Goal: Transaction & Acquisition: Purchase product/service

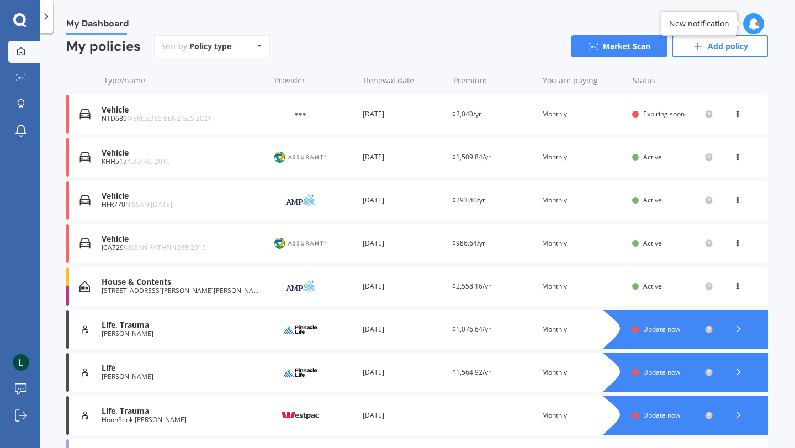
scroll to position [100, 0]
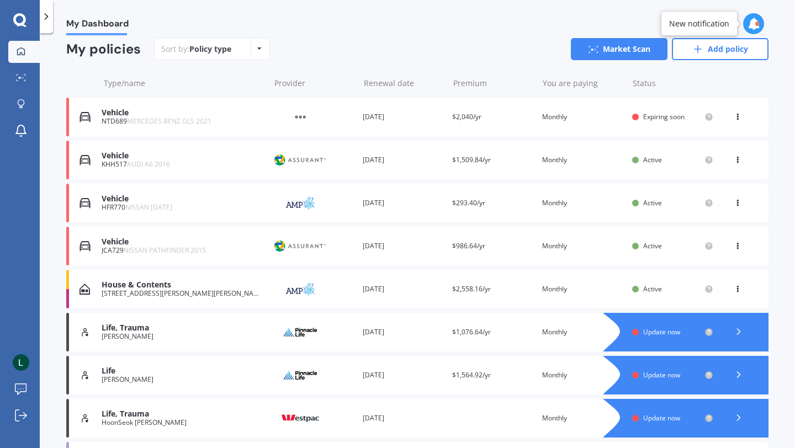
click at [121, 116] on div "Vehicle" at bounding box center [183, 112] width 162 height 9
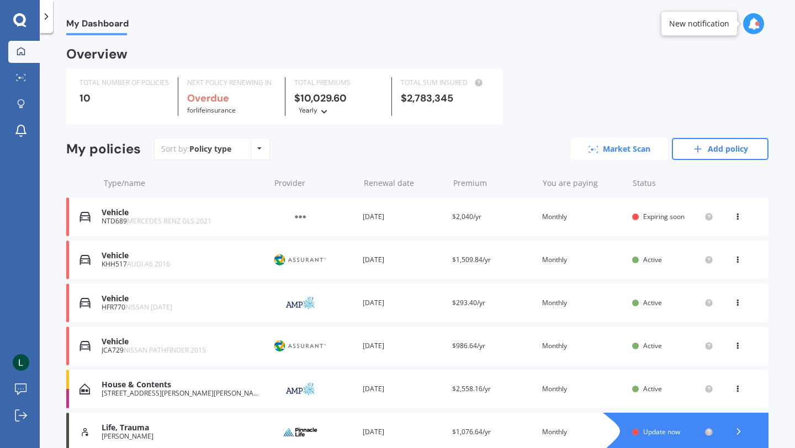
click at [542, 152] on link "Market Scan" at bounding box center [619, 149] width 97 height 22
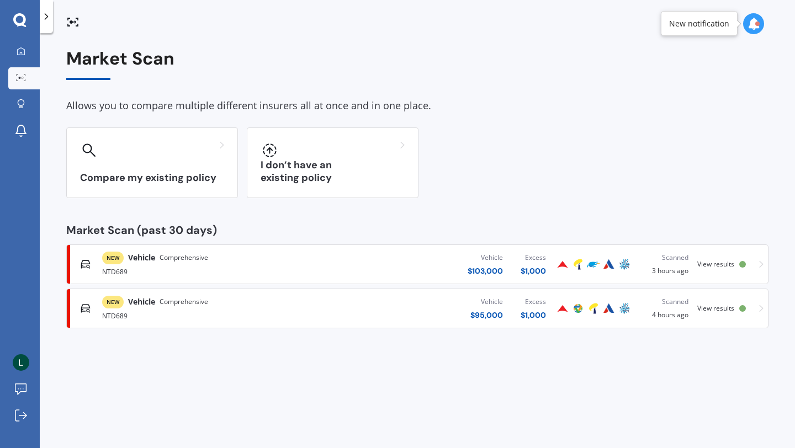
click at [147, 260] on span "Vehicle" at bounding box center [141, 257] width 27 height 11
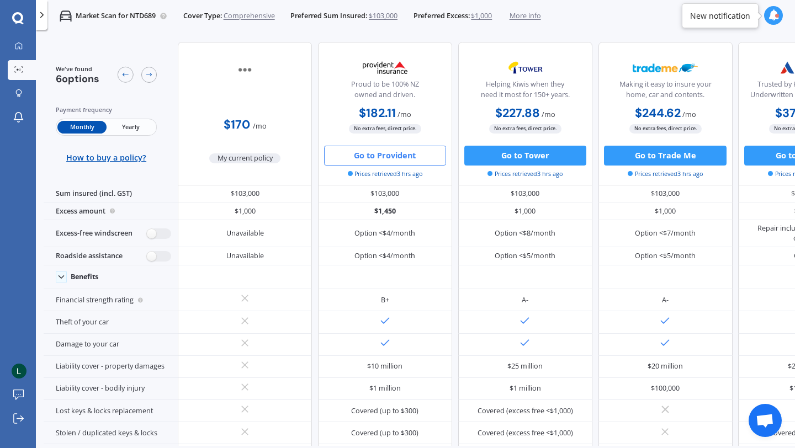
click at [376, 158] on button "Go to Provident" at bounding box center [385, 156] width 122 height 20
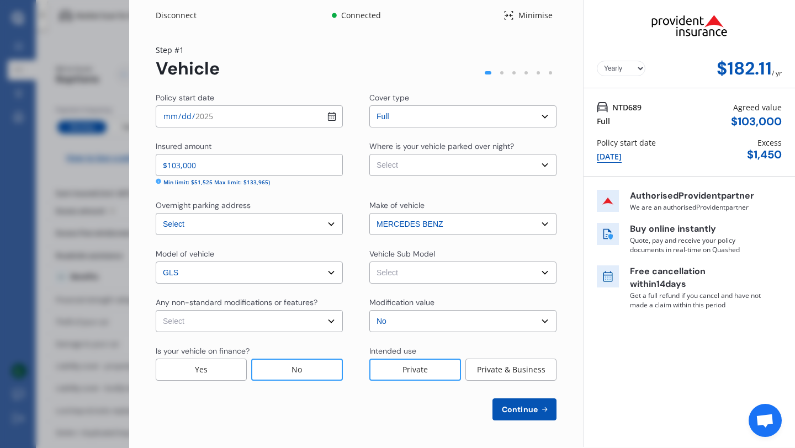
select select "Monthly"
click at [332, 118] on input "[DATE]" at bounding box center [249, 116] width 187 height 22
type input "[DATE]"
click at [542, 165] on select "Select Garage (fully enclosed) Off Street Parking Other" at bounding box center [462, 165] width 187 height 22
select select "GARAGE"
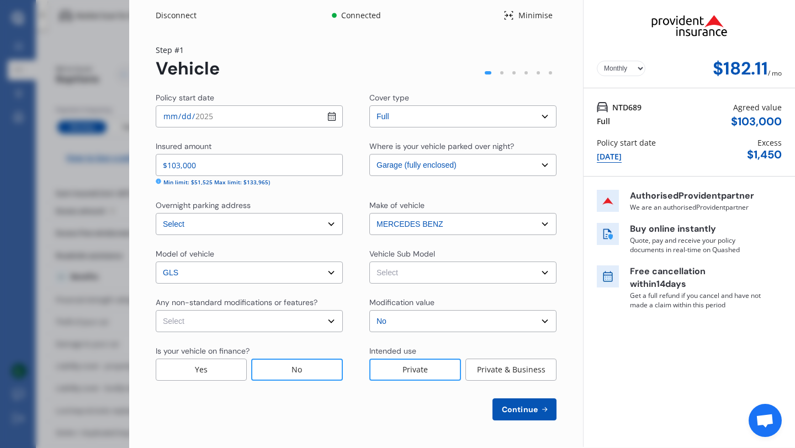
click at [542, 273] on select "Select GLS400 X167 d. Wagon 7st 5dr 9G Tronic 9sp 4MATIC 2.9DT MY801+051 GLS400…" at bounding box center [462, 273] width 187 height 22
select select "NZVMERC2021AEAD"
click at [542, 319] on select "Select No Up to $4000 Up to $6000 Greater than $6000" at bounding box center [462, 321] width 187 height 22
click at [334, 322] on select "Select None [MEDICAL_DATA] System(NOS) Roll Cage Full Racing Harness" at bounding box center [249, 321] width 187 height 22
select select "none"
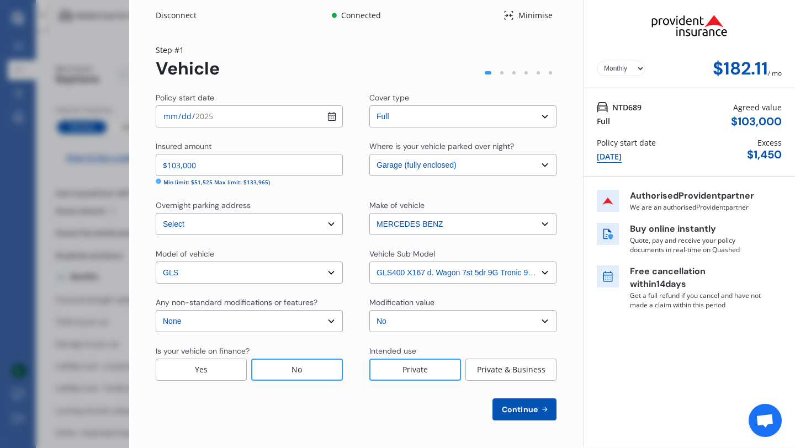
click at [501, 370] on div "Private & Business" at bounding box center [510, 370] width 91 height 22
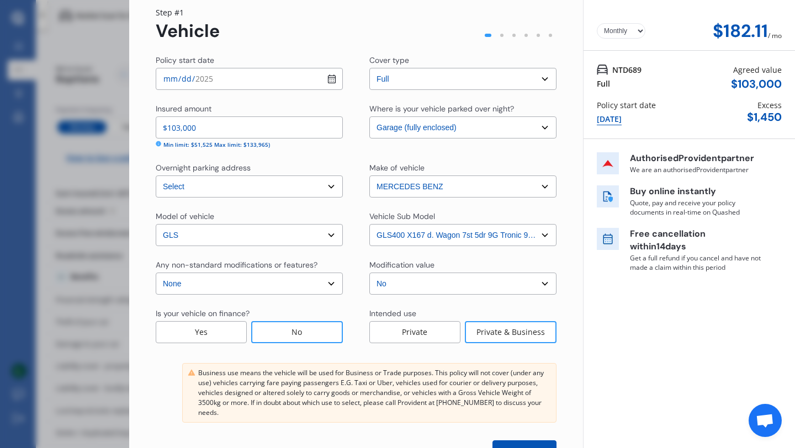
scroll to position [78, 0]
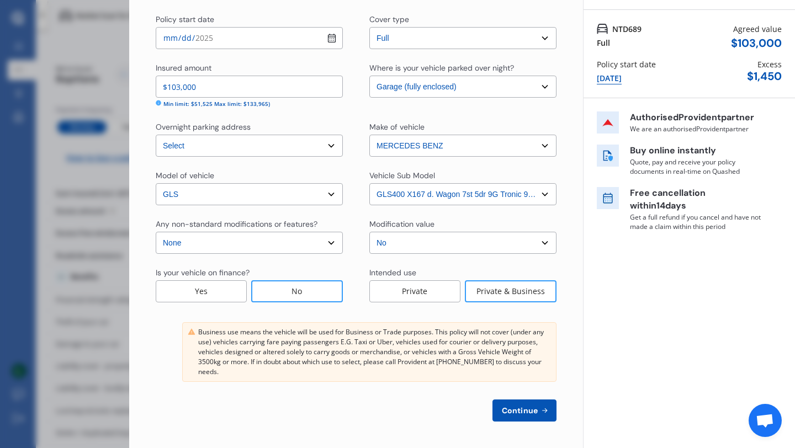
click at [514, 399] on span "Continue" at bounding box center [520, 410] width 40 height 9
select select "22"
select select "01"
select select "1974"
select select "NZ_FULL"
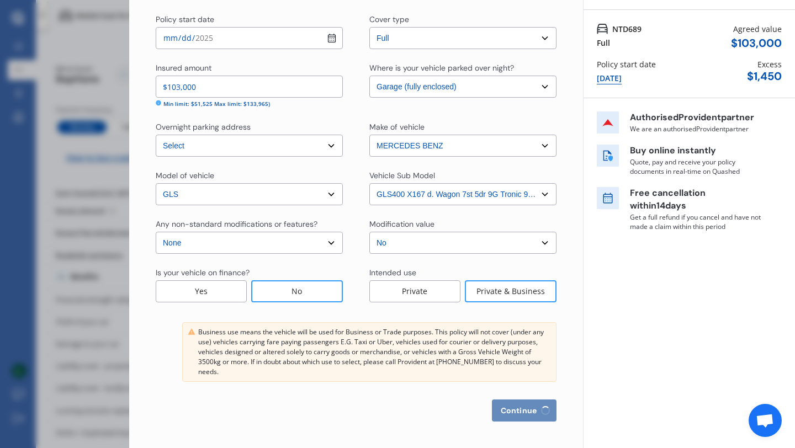
select select "0"
select select "25"
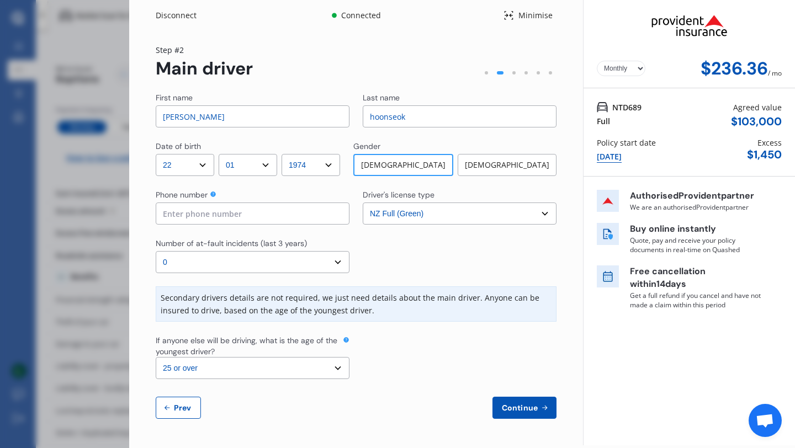
scroll to position [0, 0]
click at [182, 399] on span "Prev" at bounding box center [183, 408] width 22 height 9
select select "full"
select select "GARAGE"
select select "[STREET_ADDRESS][PERSON_NAME][PERSON_NAME]"
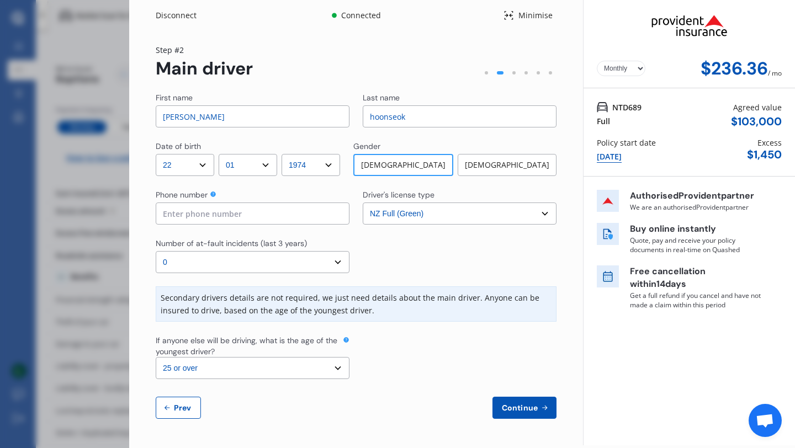
select select "MERCEDES BENZ"
select select "GLS"
select select "NZVMERC2021AEAD"
select select "none"
select select "NO"
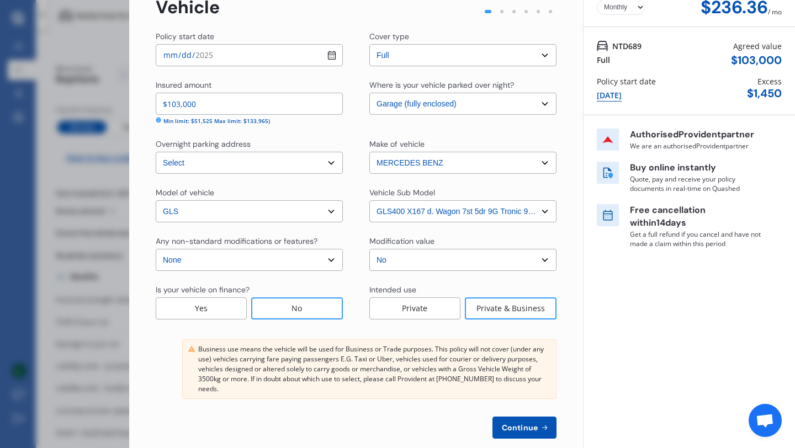
scroll to position [78, 0]
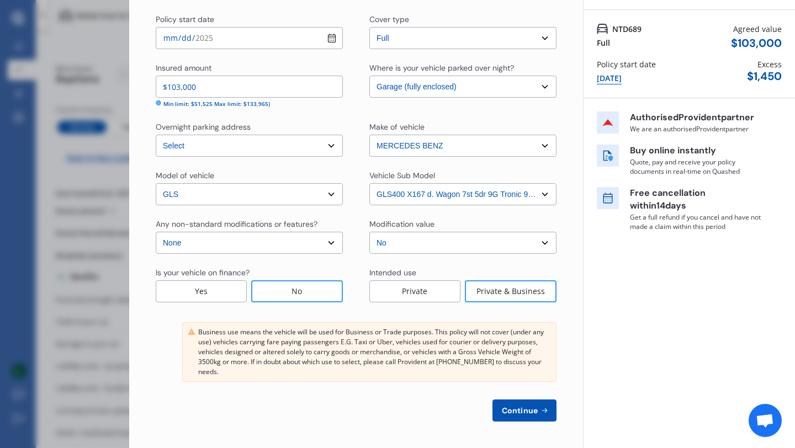
click at [512, 399] on span "Continue" at bounding box center [520, 410] width 40 height 9
select select "22"
select select "01"
select select "1974"
select select "NZ_FULL"
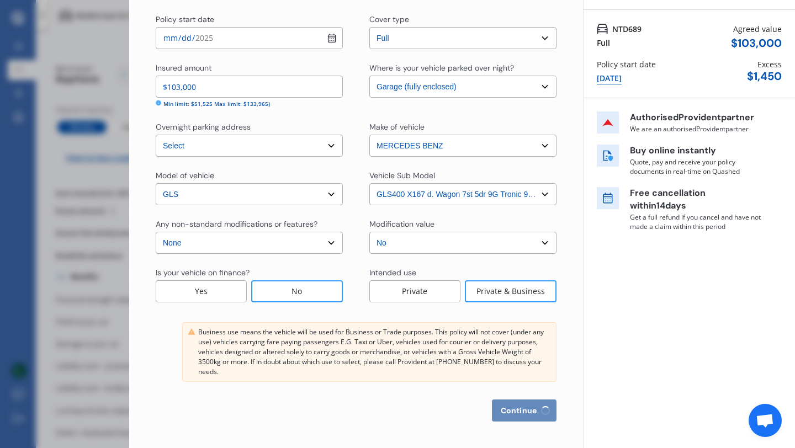
select select "0"
select select "25"
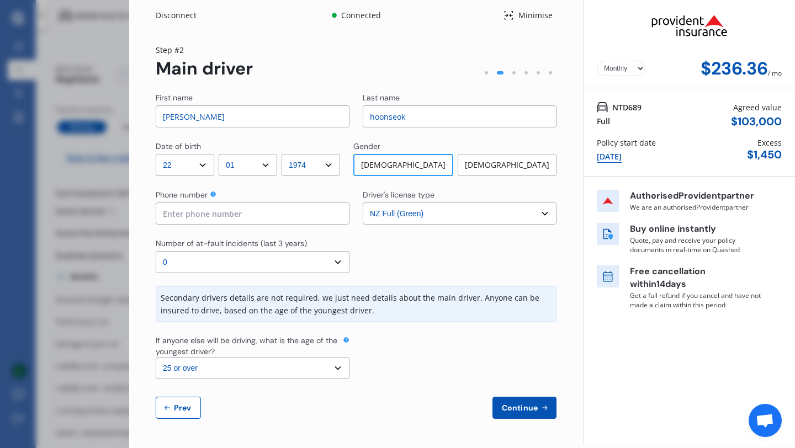
scroll to position [0, 0]
click at [170, 216] on input at bounding box center [253, 214] width 194 height 22
type input "0272888688"
click at [178, 399] on span "Prev" at bounding box center [183, 408] width 22 height 9
select select "full"
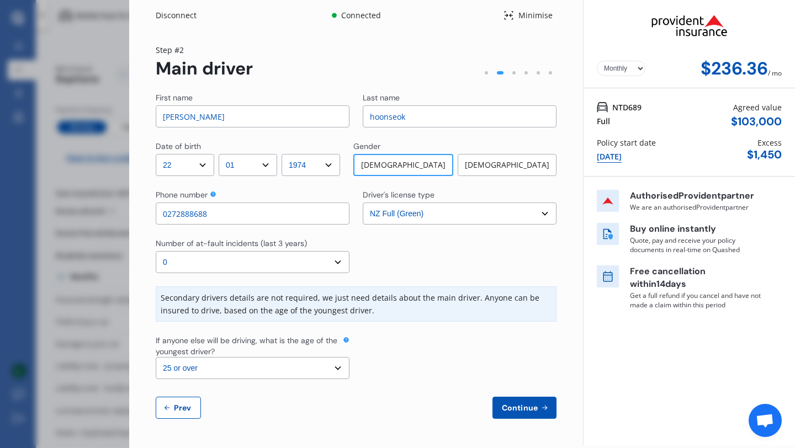
select select "GARAGE"
select select "[STREET_ADDRESS][PERSON_NAME][PERSON_NAME]"
select select "MERCEDES BENZ"
select select "GLS"
select select "NZVMERC2021AEAD"
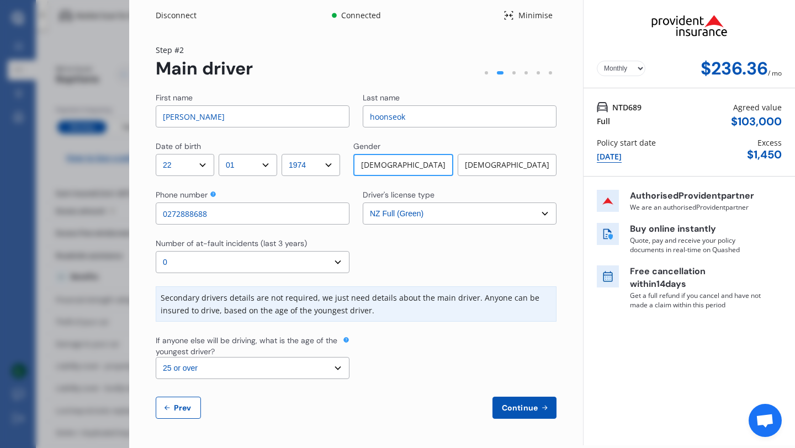
select select "none"
select select "NO"
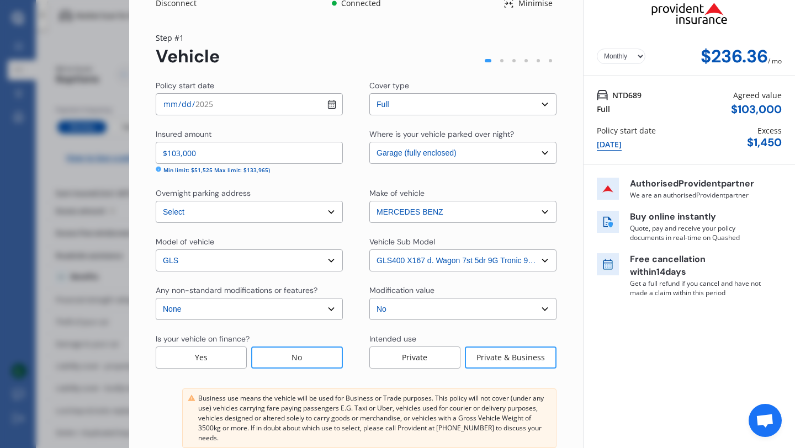
scroll to position [19, 0]
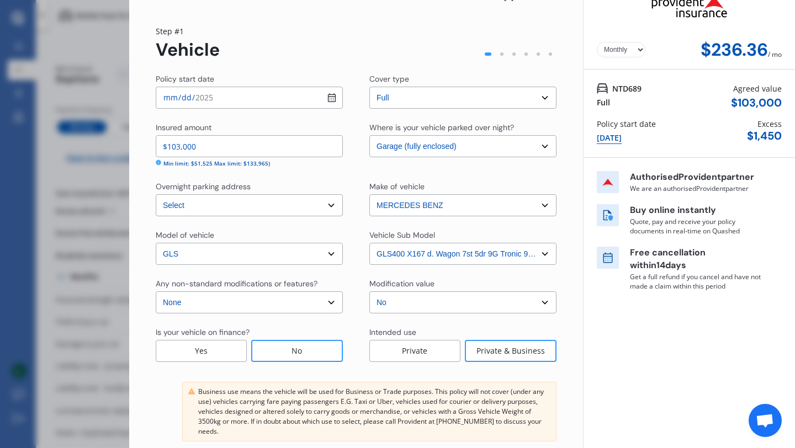
click at [208, 149] on input "$103,000" at bounding box center [249, 146] width 187 height 22
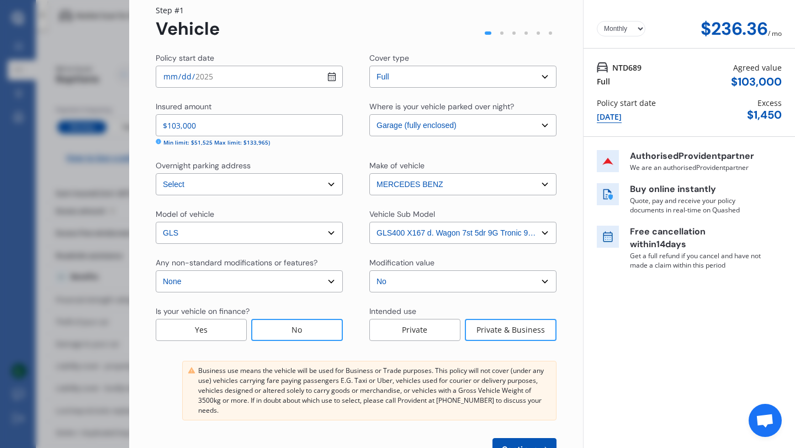
scroll to position [44, 0]
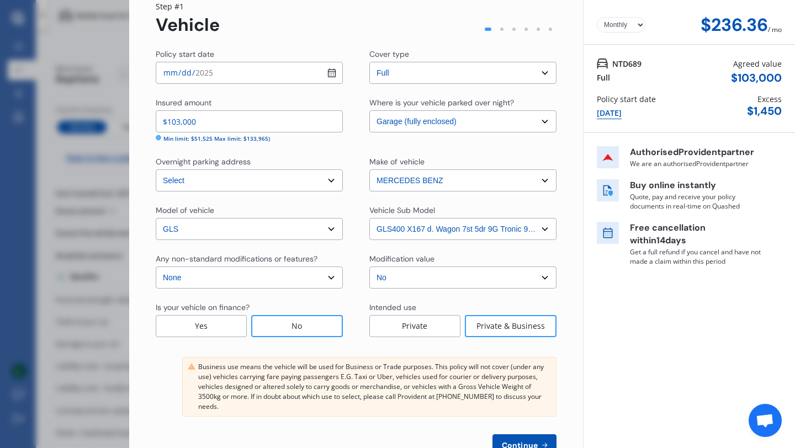
click at [0, 155] on div "Disconnect Connected Minimise Yearly Monthly $236.36 / mo Step # 1 Vehicle Poli…" at bounding box center [397, 224] width 795 height 448
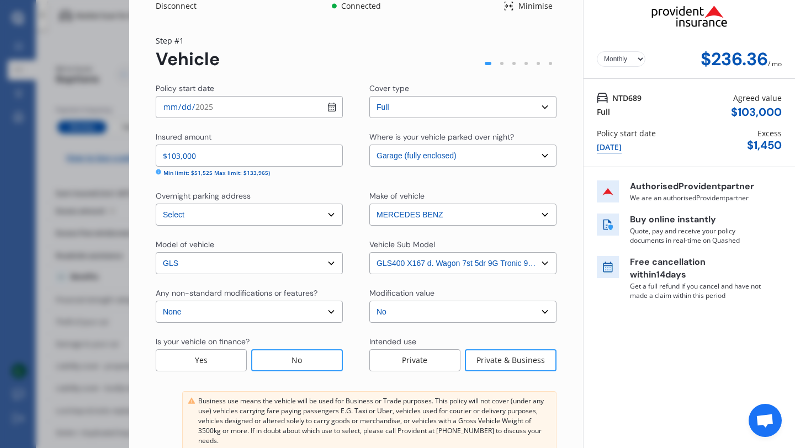
scroll to position [0, 0]
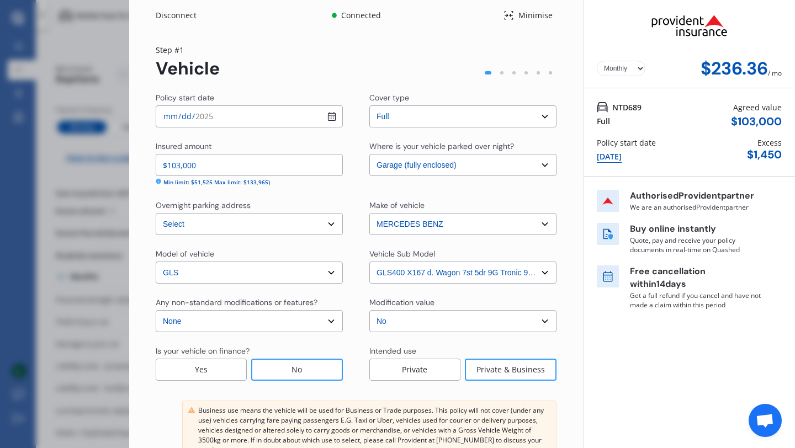
click at [201, 166] on input "$103,000" at bounding box center [249, 165] width 187 height 22
type input "$1"
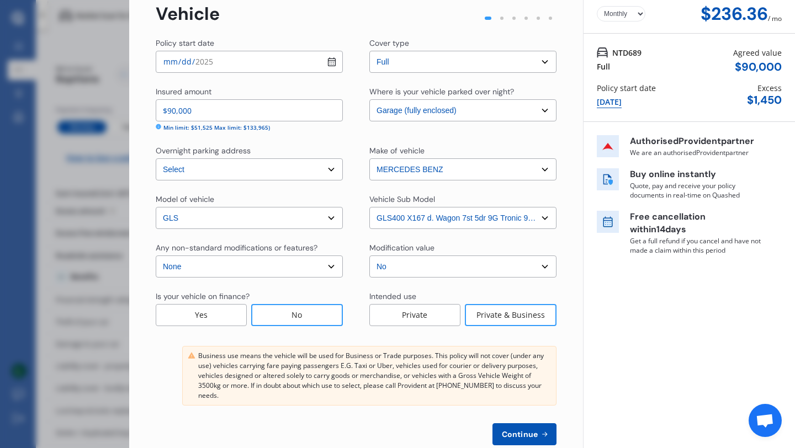
scroll to position [78, 0]
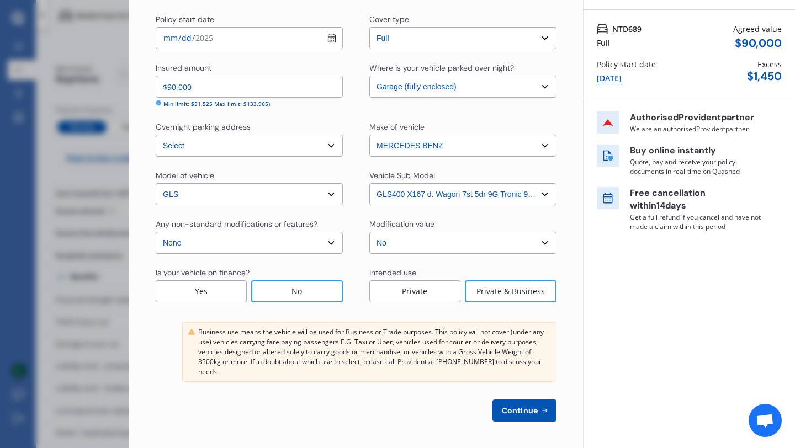
type input "$90,000"
click at [526, 399] on span "Continue" at bounding box center [520, 410] width 40 height 9
select select "22"
select select "01"
select select "1974"
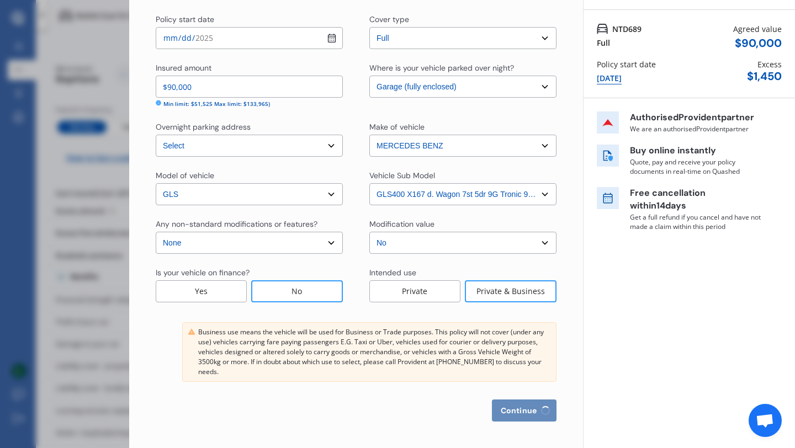
select select "NZ_FULL"
select select "0"
select select "25"
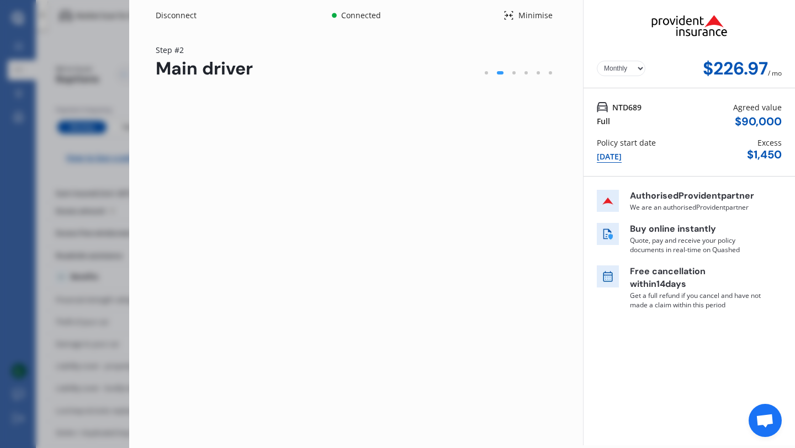
scroll to position [0, 0]
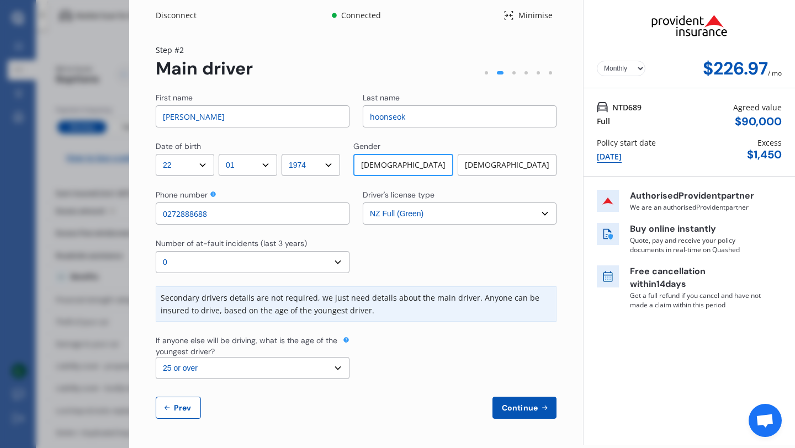
click at [176, 399] on span "Prev" at bounding box center [183, 408] width 22 height 9
select select "full"
select select "GARAGE"
select select "[STREET_ADDRESS][PERSON_NAME][PERSON_NAME]"
select select "MERCEDES BENZ"
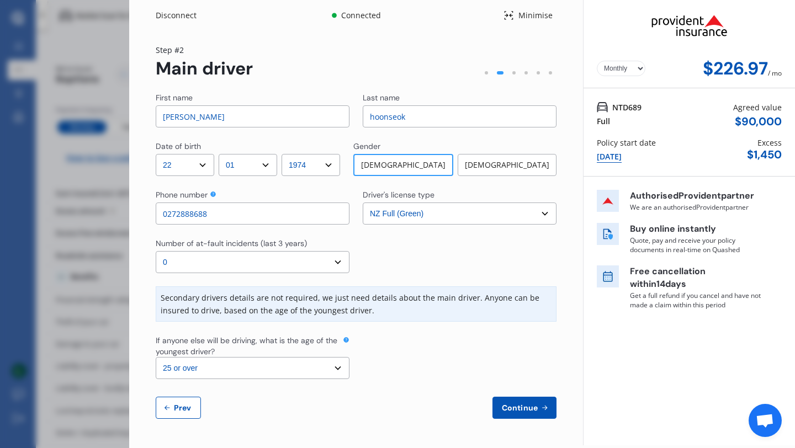
select select "GLS"
select select "NZVMERC2021AEAD"
select select "none"
select select "NO"
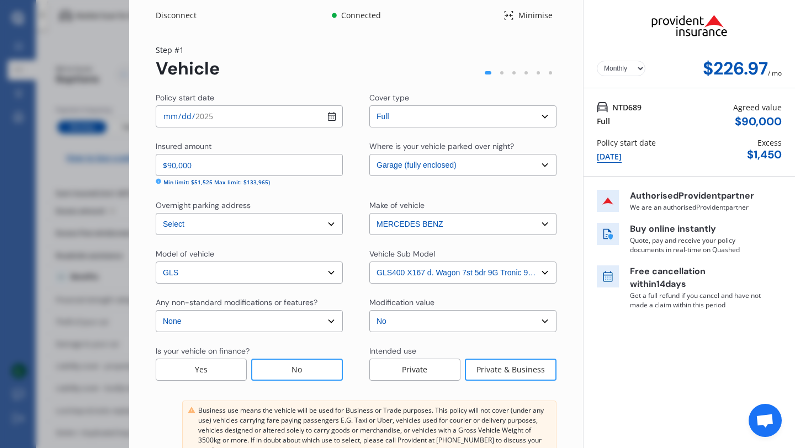
click at [193, 168] on input "$90,000" at bounding box center [249, 165] width 187 height 22
type input "$9"
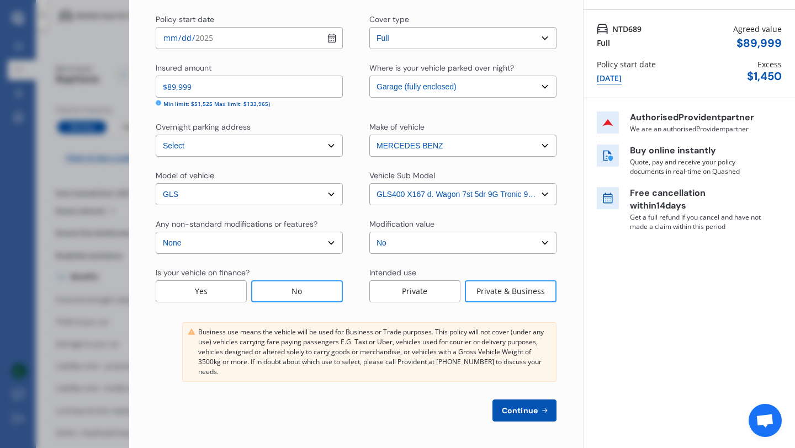
type input "$89,999"
click at [508, 399] on span "Continue" at bounding box center [520, 410] width 40 height 9
select select "22"
select select "01"
select select "1974"
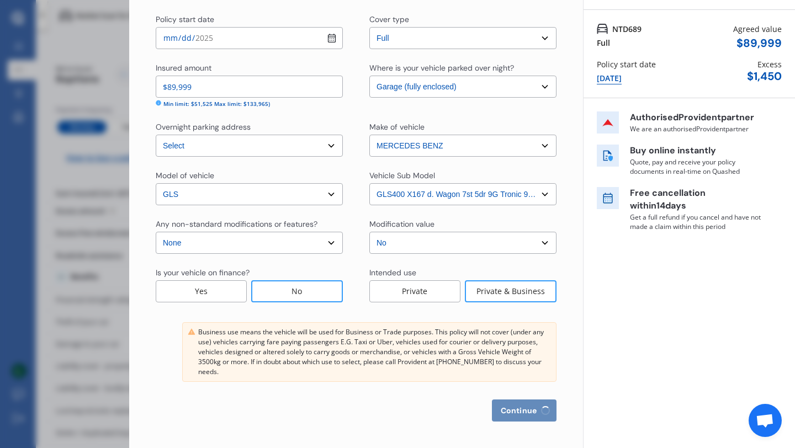
select select "NZ_FULL"
select select "0"
select select "25"
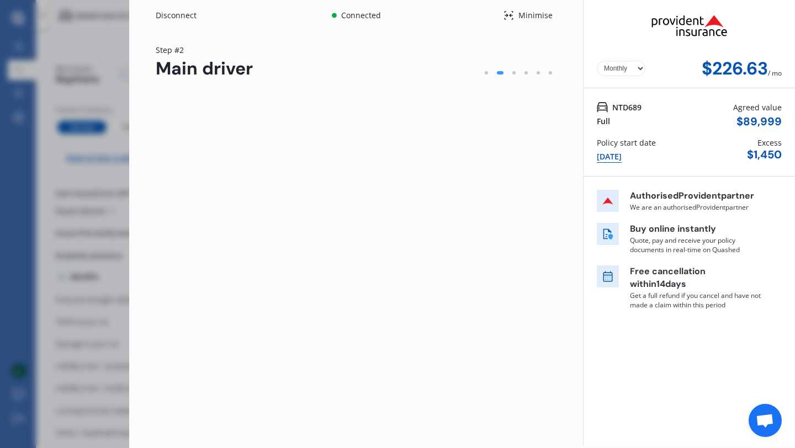
scroll to position [0, 0]
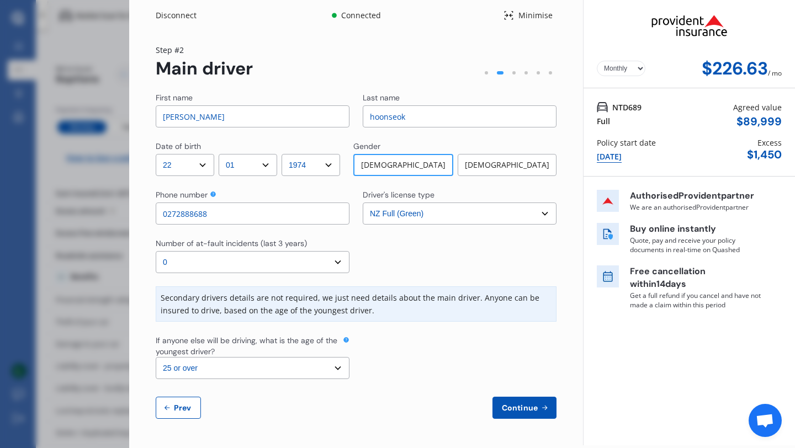
click at [175, 399] on span "Prev" at bounding box center [183, 408] width 22 height 9
select select "full"
select select "GARAGE"
select select "[STREET_ADDRESS][PERSON_NAME][PERSON_NAME]"
select select "MERCEDES BENZ"
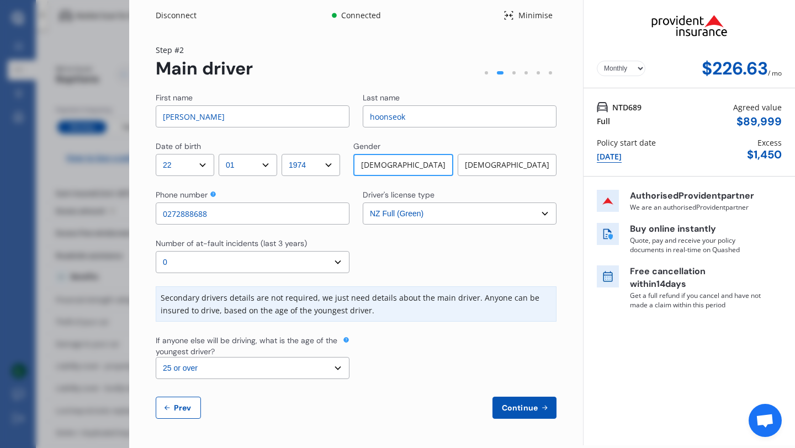
select select "GLS"
select select "NZVMERC2021AEAD"
select select "none"
select select "NO"
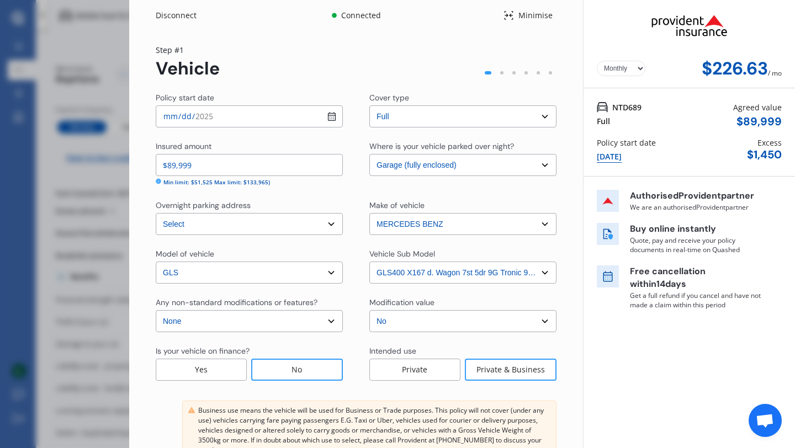
click at [196, 167] on input "$89,999" at bounding box center [249, 165] width 187 height 22
type input "$8"
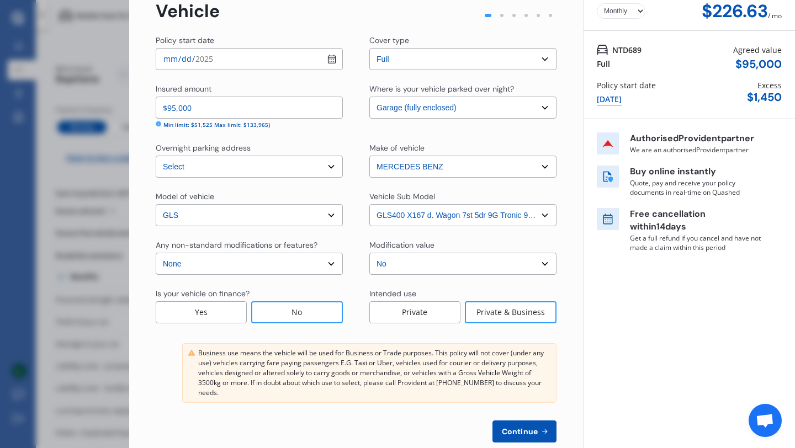
scroll to position [78, 0]
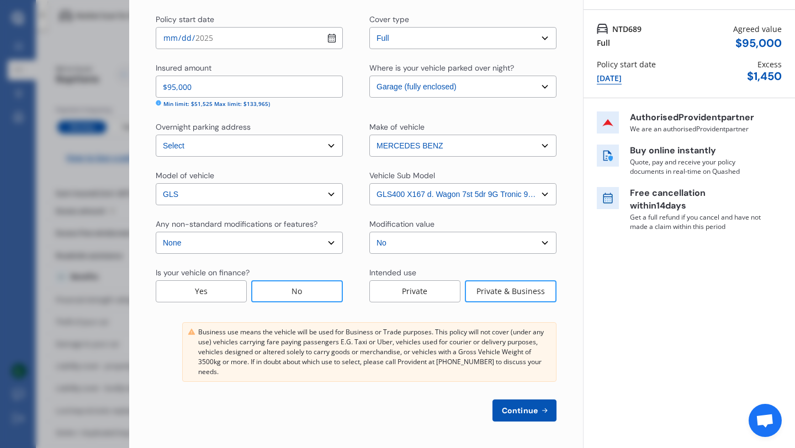
type input "$95,000"
click at [513, 399] on span "Continue" at bounding box center [520, 410] width 40 height 9
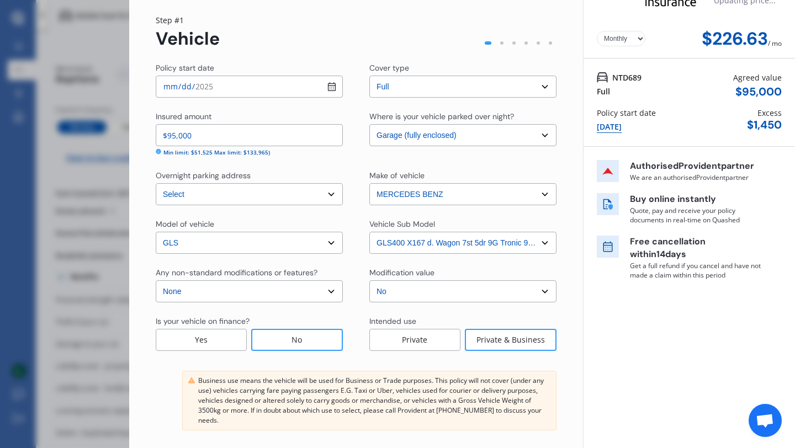
scroll to position [0, 0]
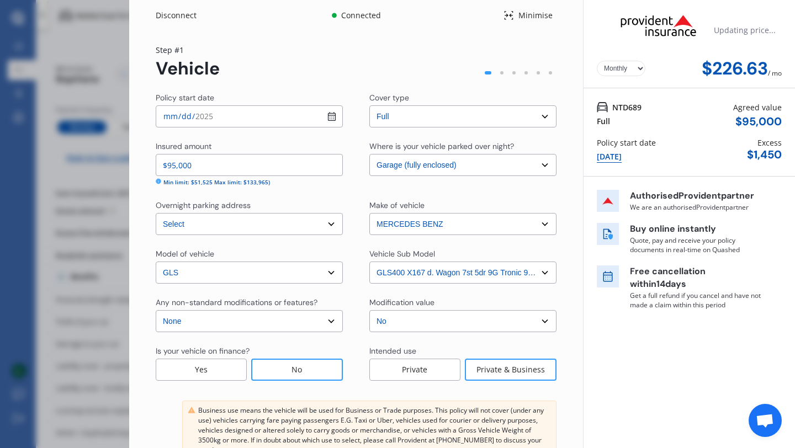
select select "22"
select select "01"
select select "1974"
select select "NZ_FULL"
select select "0"
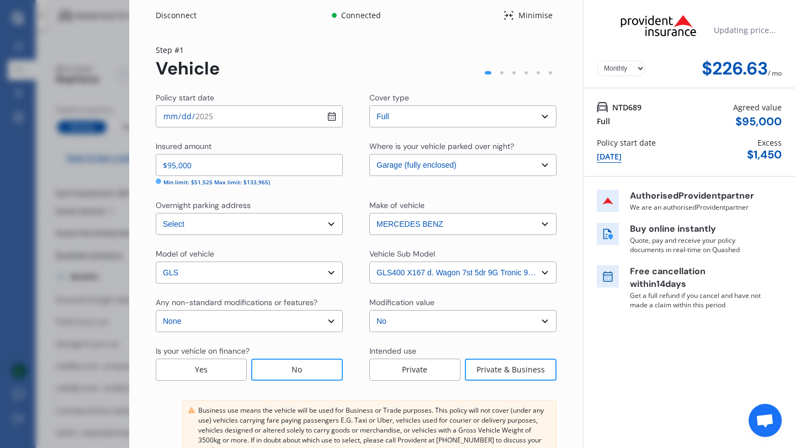
select select "25"
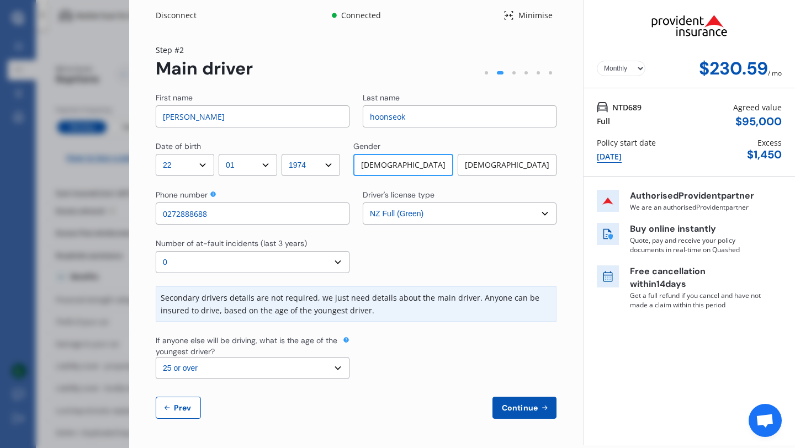
click at [526, 399] on span "Continue" at bounding box center [520, 408] width 40 height 9
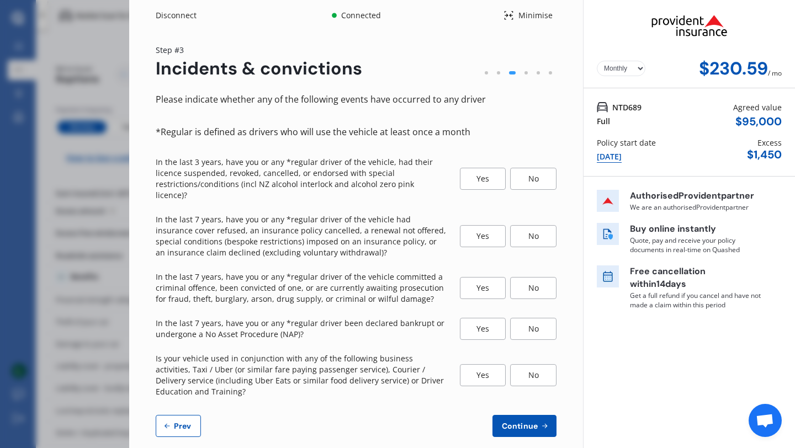
click at [531, 176] on div "No" at bounding box center [533, 179] width 46 height 22
click at [531, 229] on div "No" at bounding box center [533, 236] width 46 height 22
click at [525, 281] on div "No" at bounding box center [533, 288] width 46 height 22
click at [529, 318] on div "No" at bounding box center [533, 329] width 46 height 22
click at [526, 365] on div "No" at bounding box center [533, 375] width 46 height 22
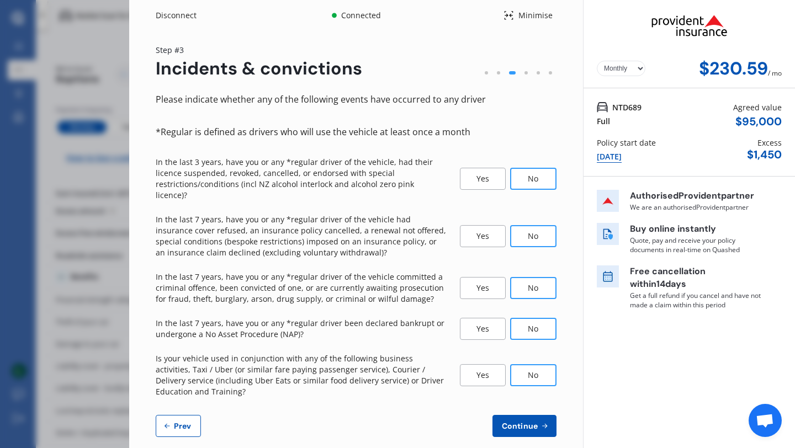
click at [520, 399] on span "Continue" at bounding box center [520, 426] width 40 height 9
select select "450"
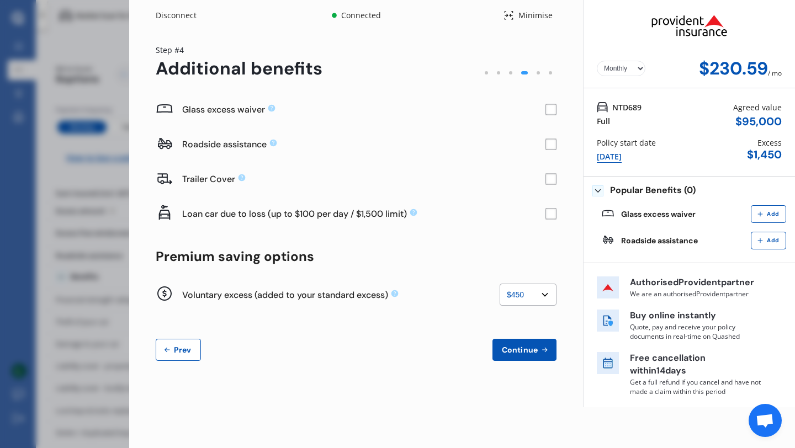
click at [542, 143] on rect at bounding box center [550, 144] width 11 height 11
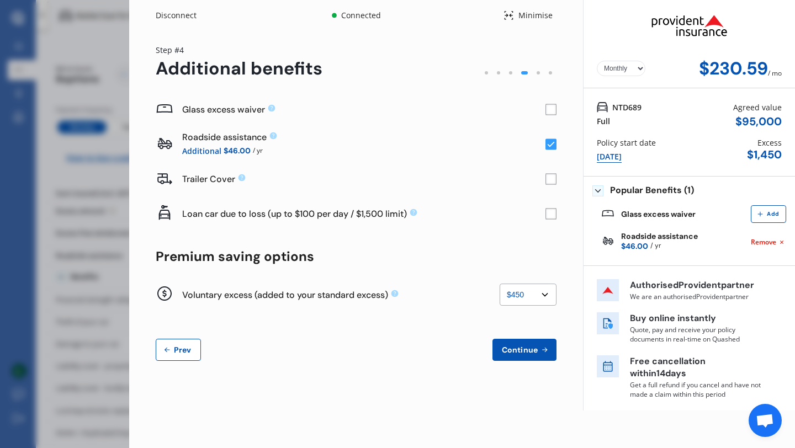
click at [542, 143] on rect at bounding box center [550, 144] width 11 height 11
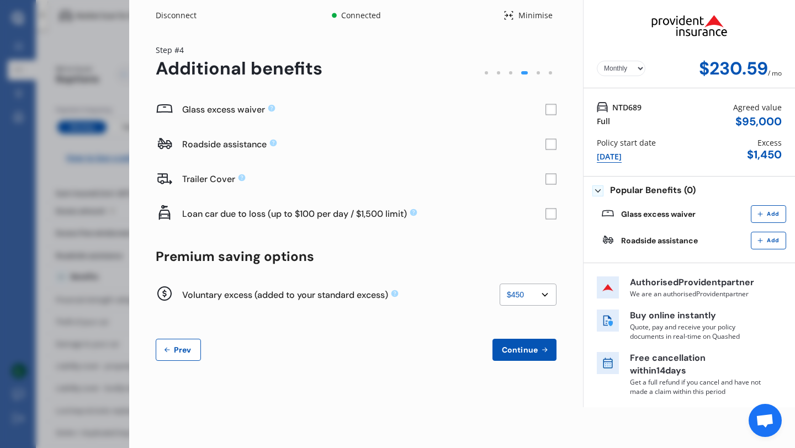
click at [542, 143] on rect at bounding box center [550, 144] width 11 height 11
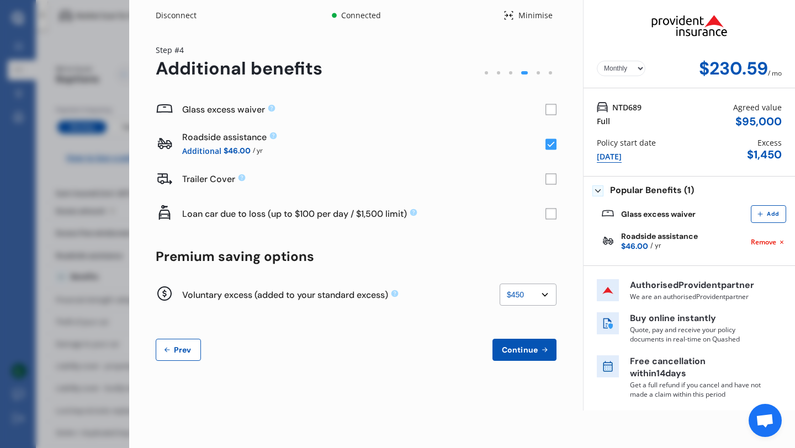
click at [542, 109] on rect at bounding box center [550, 109] width 11 height 11
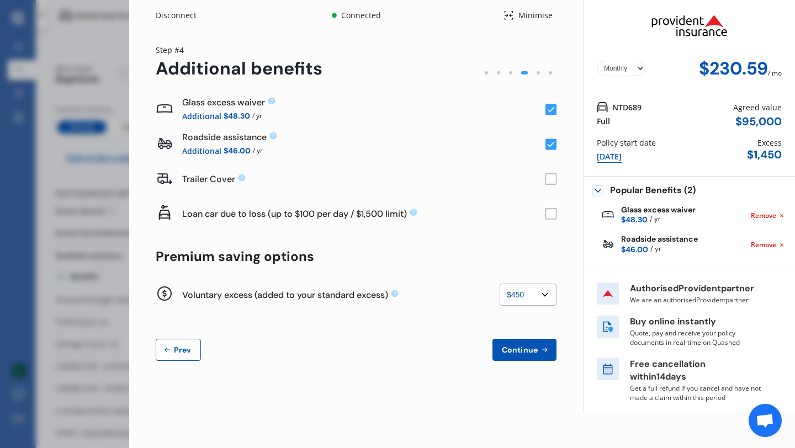
click at [519, 355] on button "Continue" at bounding box center [524, 350] width 64 height 22
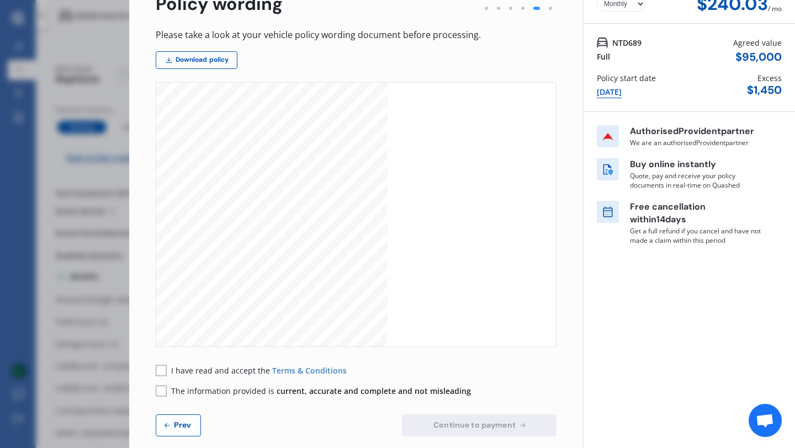
scroll to position [79, 0]
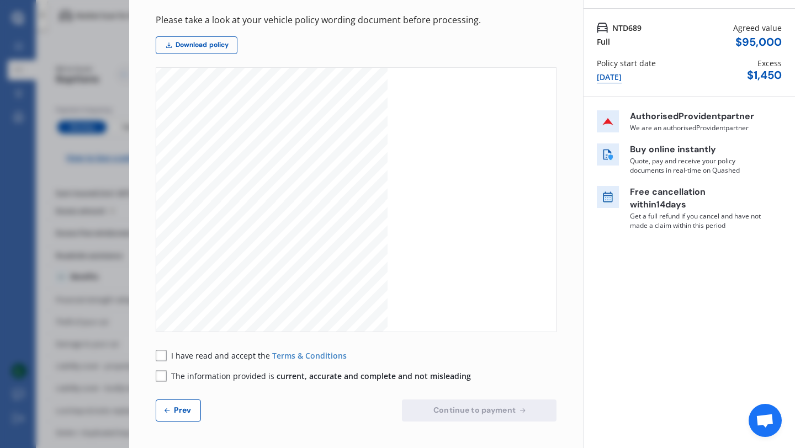
click at [161, 356] on rect at bounding box center [161, 355] width 11 height 11
click at [163, 378] on rect at bounding box center [161, 375] width 11 height 11
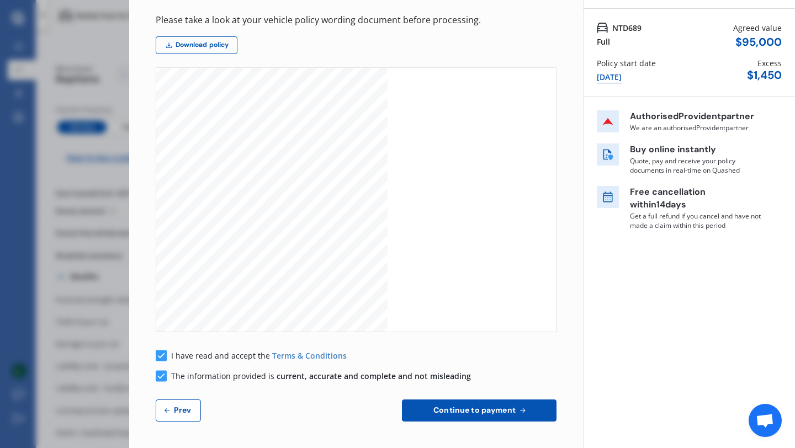
click at [478, 399] on span "Continue to payment" at bounding box center [474, 410] width 87 height 9
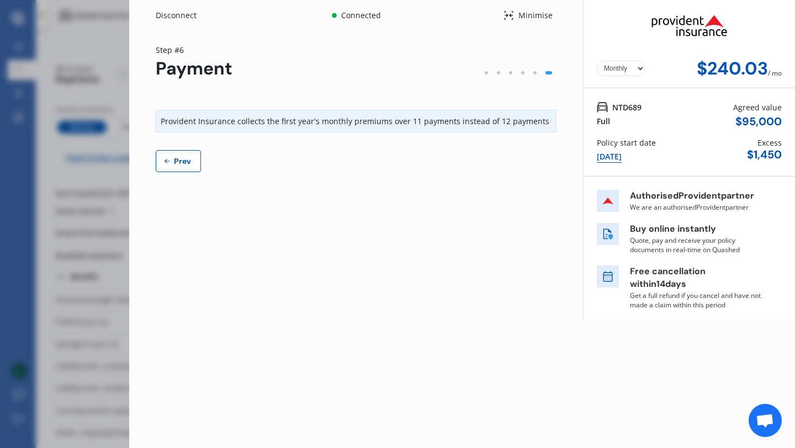
scroll to position [0, 0]
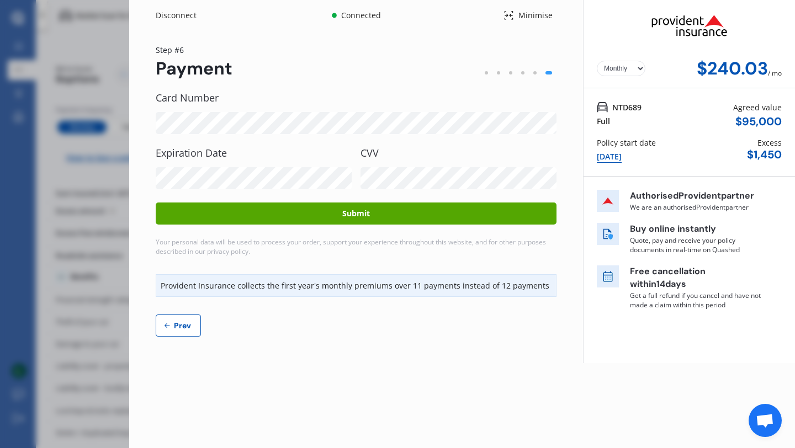
click at [353, 219] on button "Submit" at bounding box center [356, 214] width 401 height 22
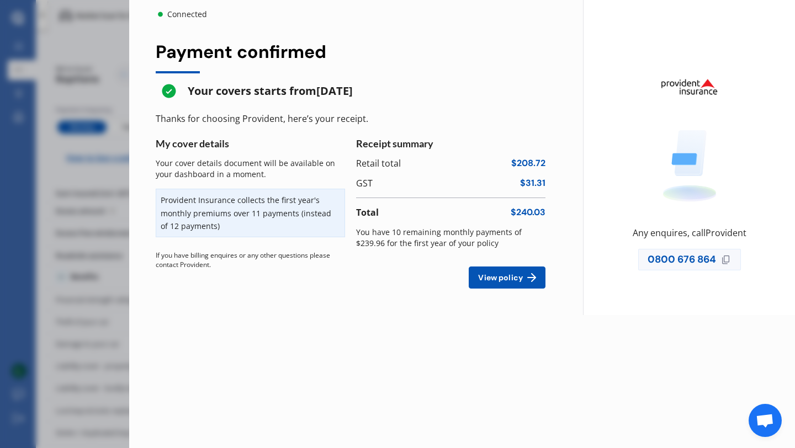
click at [517, 278] on span "View policy" at bounding box center [500, 277] width 49 height 9
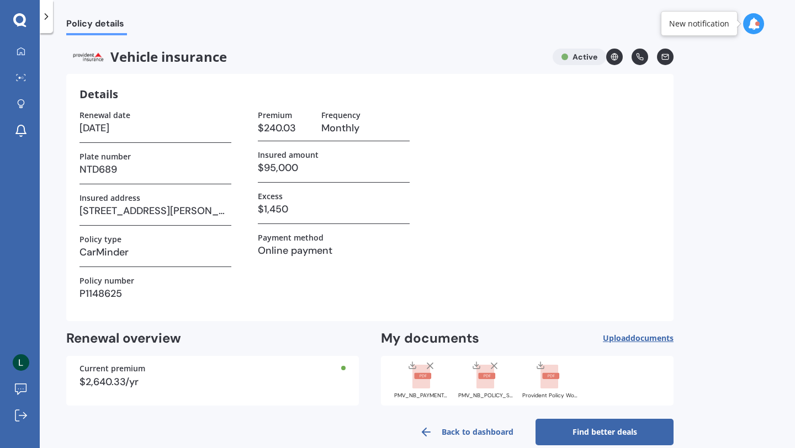
scroll to position [17, 0]
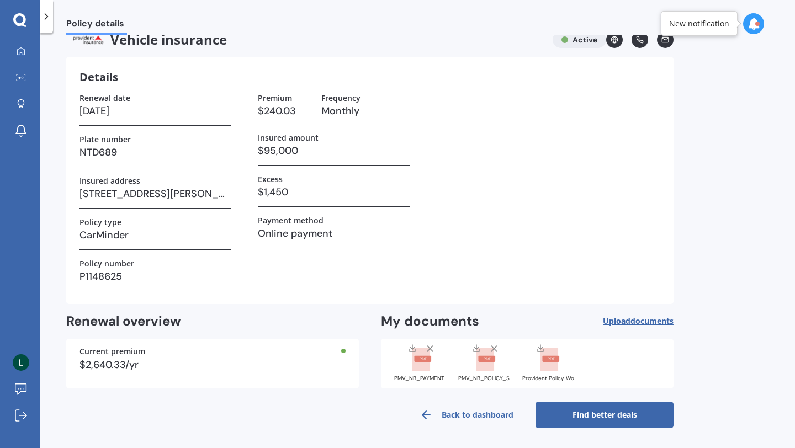
click at [542, 322] on span "Upload documents" at bounding box center [638, 321] width 71 height 9
click at [424, 358] on rect at bounding box center [422, 359] width 17 height 6
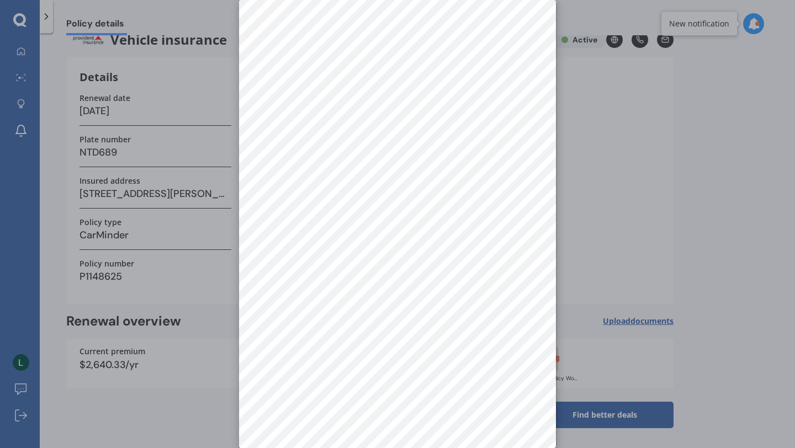
scroll to position [0, 0]
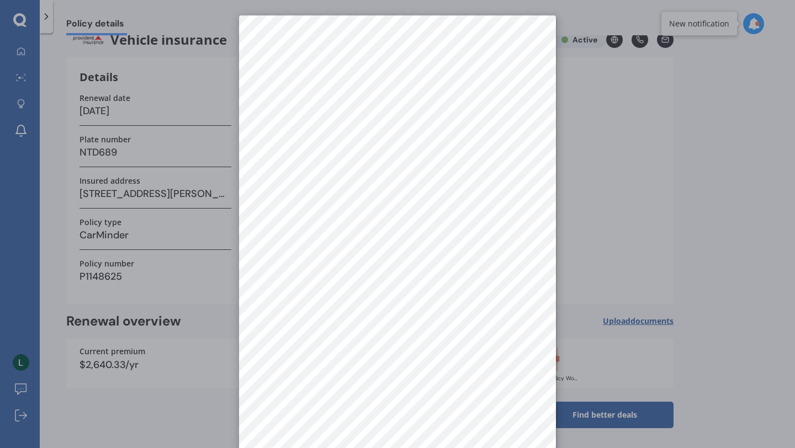
click at [542, 258] on div at bounding box center [397, 224] width 795 height 448
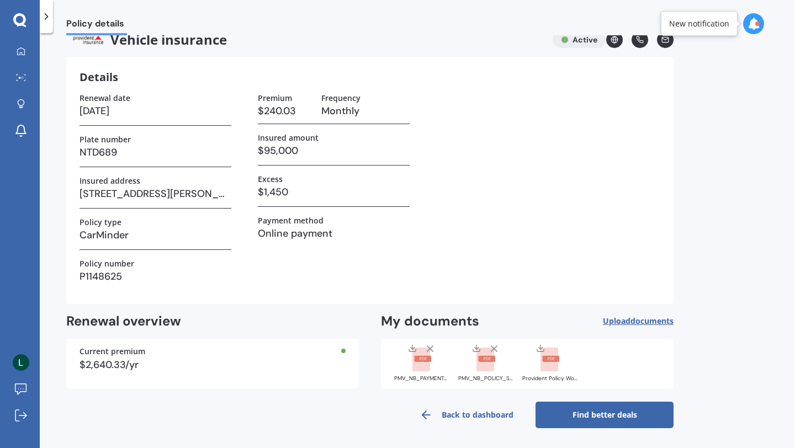
click at [486, 359] on rect at bounding box center [486, 359] width 17 height 6
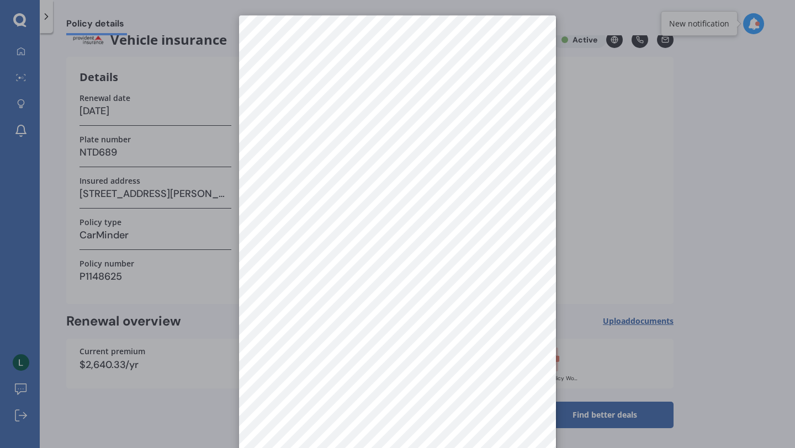
click at [542, 109] on div at bounding box center [397, 224] width 795 height 448
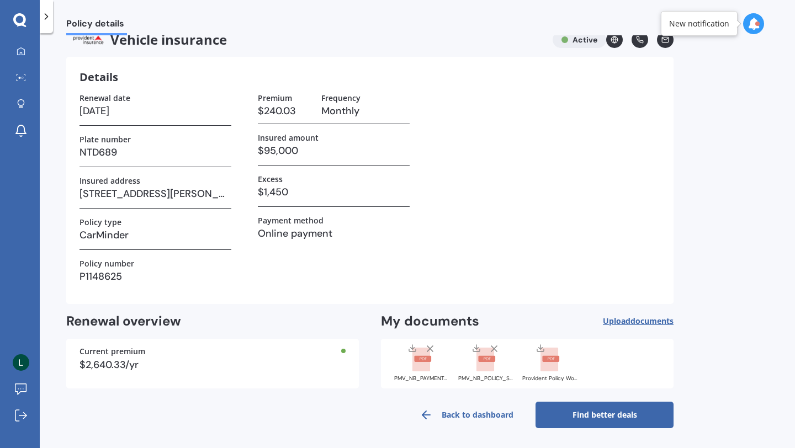
click at [412, 349] on icon at bounding box center [412, 348] width 9 height 9
click at [476, 350] on icon at bounding box center [476, 348] width 9 height 9
click at [20, 52] on icon at bounding box center [21, 51] width 8 height 8
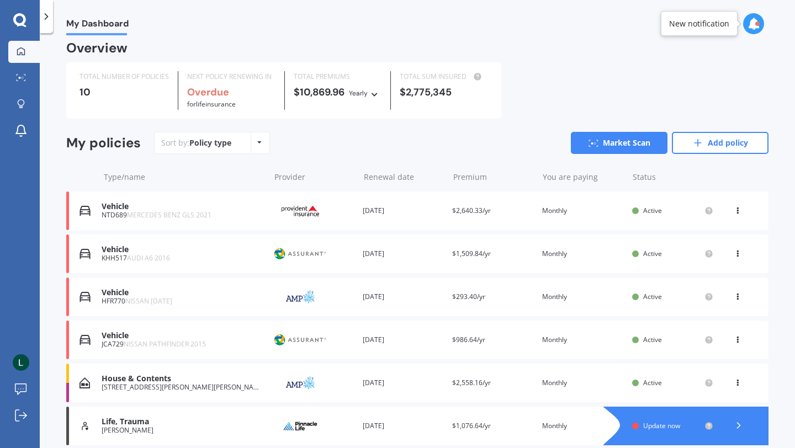
scroll to position [4, 0]
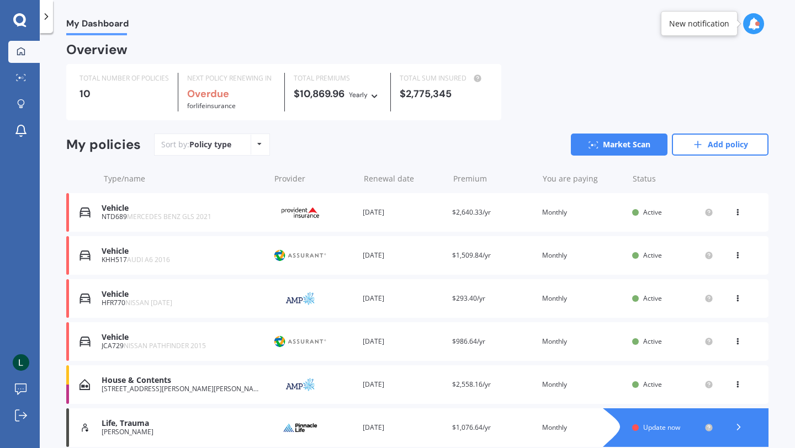
click at [116, 340] on div "Vehicle" at bounding box center [183, 337] width 162 height 9
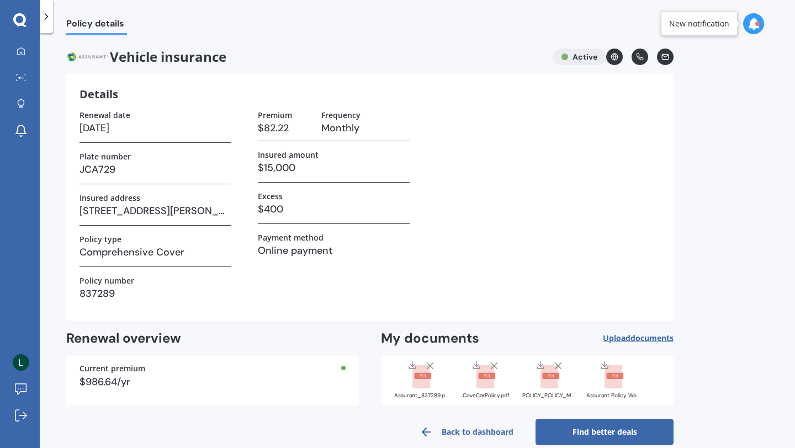
click at [542, 62] on link at bounding box center [665, 57] width 17 height 17
